Goal: Check status: Check status

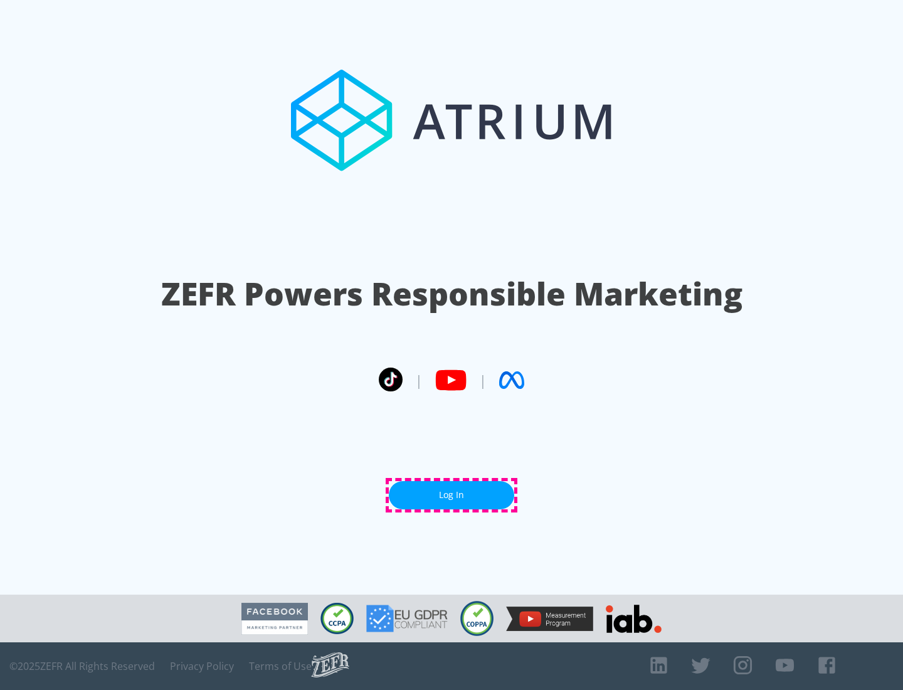
click at [452, 495] on link "Log In" at bounding box center [451, 495] width 125 height 28
